Goal: Task Accomplishment & Management: Complete application form

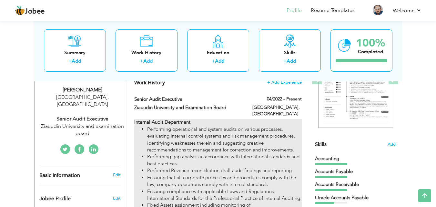
type input "Senior Audit Executive"
type input "Ziauudin University and Examination Board"
type input "04/2022"
type input "[GEOGRAPHIC_DATA]"
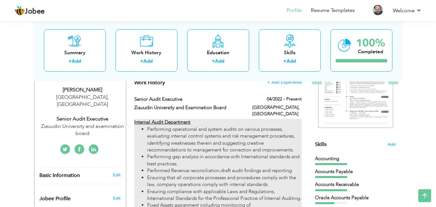
type input "[GEOGRAPHIC_DATA]"
checkbox input "true"
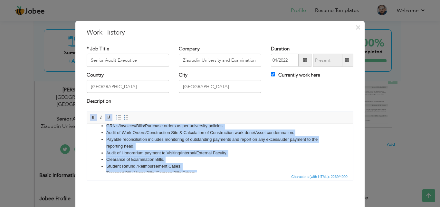
scroll to position [163, 0]
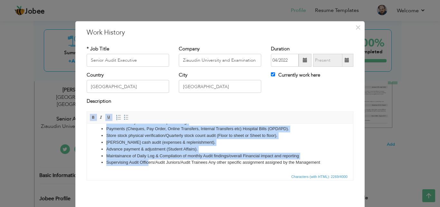
drag, startPoint x: 107, startPoint y: 141, endPoint x: 148, endPoint y: 185, distance: 60.4
click at [148, 172] on html "Internal Audit Department Performing operational and system audits on various p…" at bounding box center [220, 65] width 266 height 211
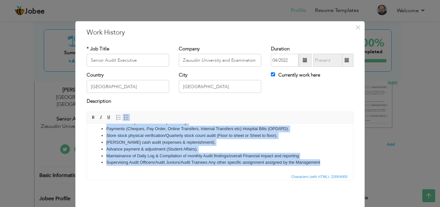
copy ul "Performing operational and system audits on various processes, evaluating inter…"
